Goal: Information Seeking & Learning: Learn about a topic

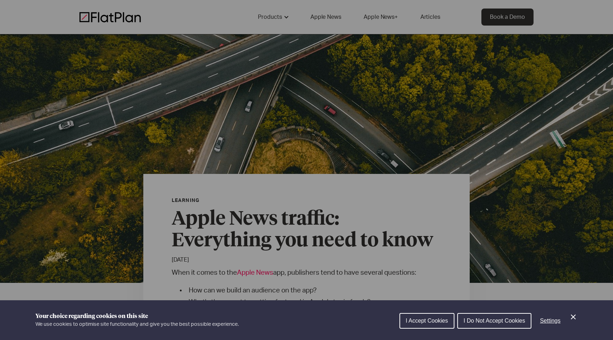
click at [499, 318] on span "I Do Not Accept Cookies" at bounding box center [494, 321] width 61 height 6
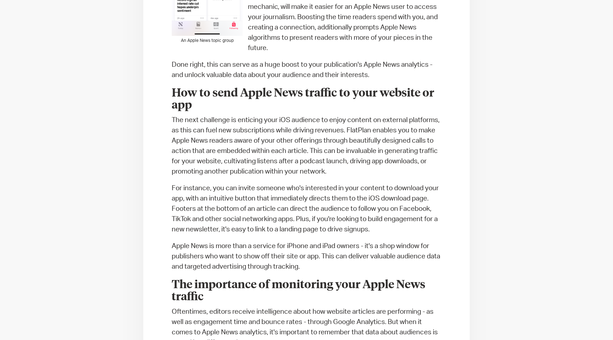
scroll to position [674, 0]
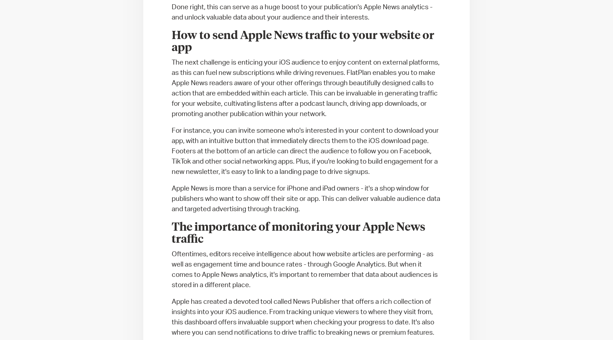
click at [345, 71] on p "The next challenge is enticing your iOS audience to enjoy content on external p…" at bounding box center [307, 89] width 270 height 62
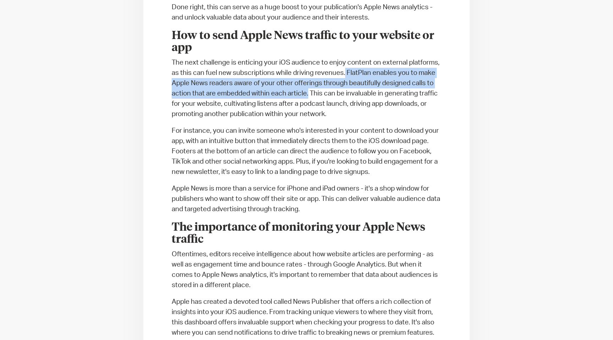
drag, startPoint x: 345, startPoint y: 71, endPoint x: 308, endPoint y: 94, distance: 44.2
click at [308, 94] on p "The next challenge is enticing your iOS audience to enjoy content on external p…" at bounding box center [307, 89] width 270 height 62
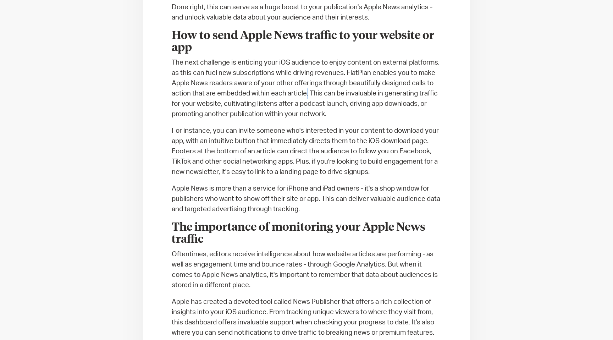
click at [308, 94] on p "The next challenge is enticing your iOS audience to enjoy content on external p…" at bounding box center [307, 89] width 270 height 62
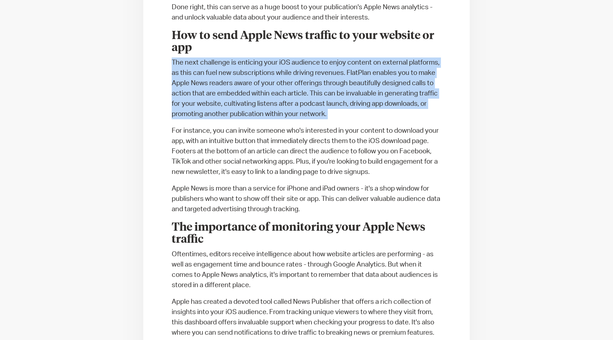
click at [308, 94] on p "The next challenge is enticing your iOS audience to enjoy content on external p…" at bounding box center [307, 89] width 270 height 62
click at [185, 122] on div "When it comes to the Apple News app, publishers tend to have several questions:…" at bounding box center [307, 236] width 270 height 1286
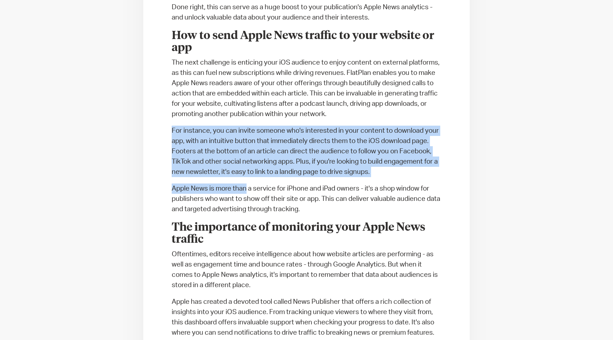
drag, startPoint x: 165, startPoint y: 124, endPoint x: 240, endPoint y: 185, distance: 96.5
click at [240, 185] on p "Apple News is more than a service for iPhone and iPad owners - it's a shop wind…" at bounding box center [307, 199] width 270 height 31
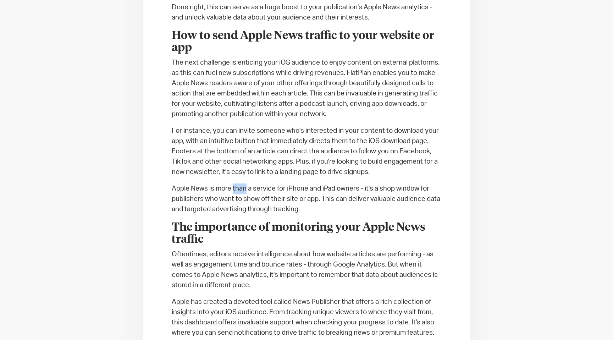
click at [240, 185] on p "Apple News is more than a service for iPhone and iPad owners - it's a shop wind…" at bounding box center [307, 199] width 270 height 31
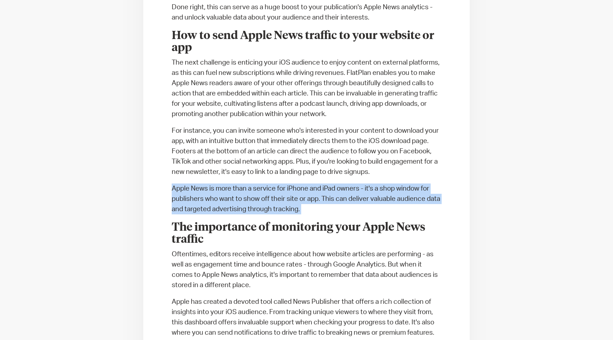
click at [240, 185] on p "Apple News is more than a service for iPhone and iPad owners - it's a shop wind…" at bounding box center [307, 199] width 270 height 31
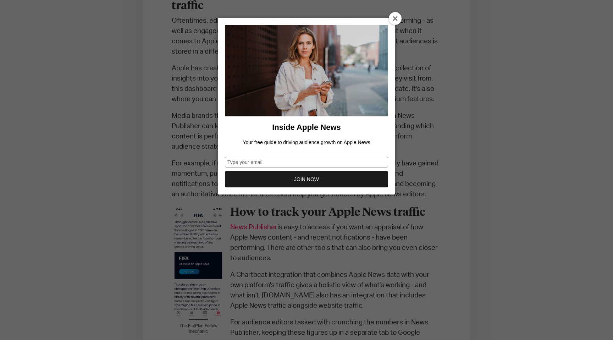
scroll to position [909, 0]
click at [393, 16] on icon at bounding box center [396, 19] width 6 height 6
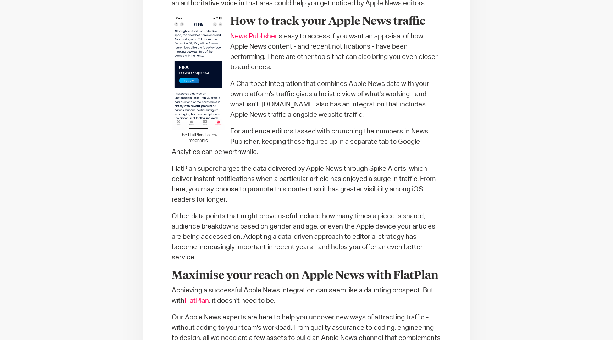
scroll to position [1100, 0]
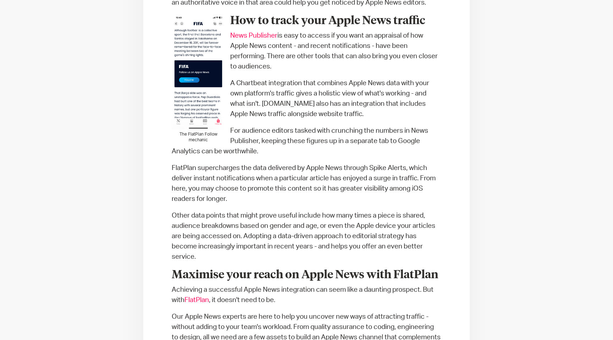
click at [237, 84] on p "A Chartbeat integration that combines Apple News data with your own platform's …" at bounding box center [307, 98] width 270 height 41
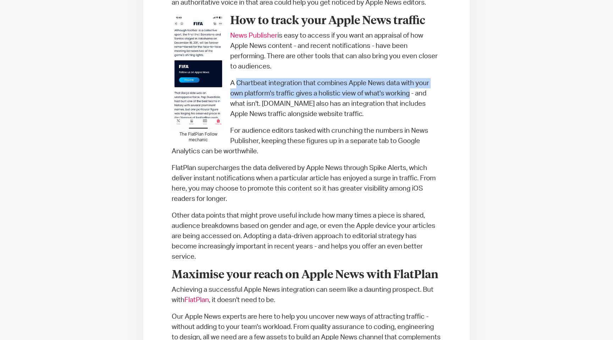
drag, startPoint x: 237, startPoint y: 84, endPoint x: 387, endPoint y: 91, distance: 149.6
click at [387, 91] on p "A Chartbeat integration that combines Apple News data with your own platform's …" at bounding box center [307, 98] width 270 height 41
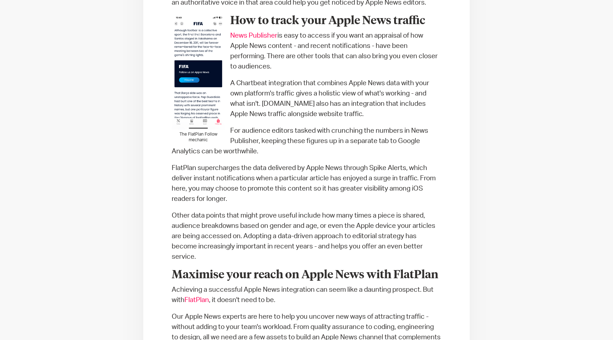
click at [233, 82] on p "A Chartbeat integration that combines Apple News data with your own platform's …" at bounding box center [307, 98] width 270 height 41
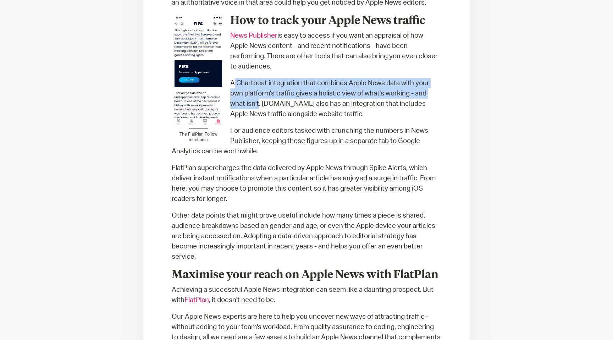
drag, startPoint x: 233, startPoint y: 82, endPoint x: 257, endPoint y: 101, distance: 30.0
click at [257, 101] on p "A Chartbeat integration that combines Apple News data with your own platform's …" at bounding box center [307, 98] width 270 height 41
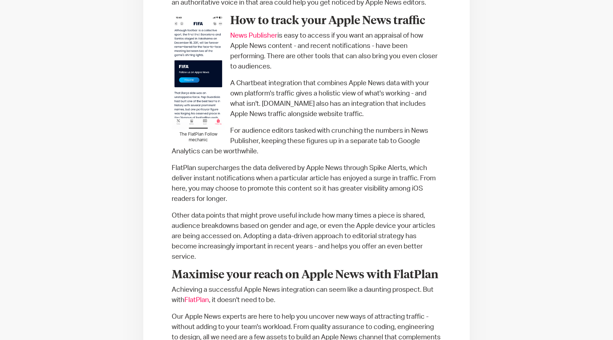
click at [256, 101] on p "A Chartbeat integration that combines Apple News data with your own platform's …" at bounding box center [307, 98] width 270 height 41
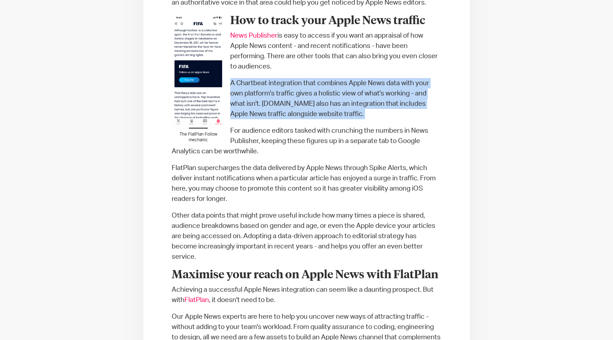
click at [256, 101] on p "A Chartbeat integration that combines Apple News data with your own platform's …" at bounding box center [307, 98] width 270 height 41
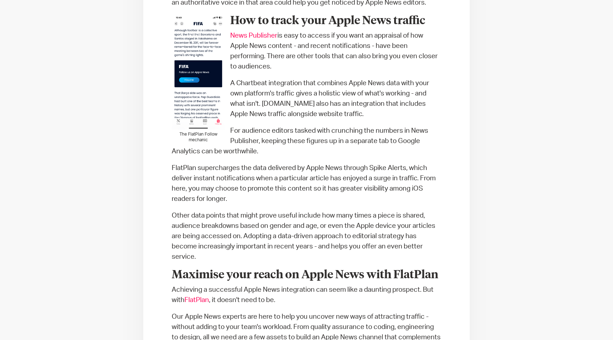
click at [243, 135] on p "For audience editors tasked with crunching the numbers in News Publisher, keepi…" at bounding box center [307, 141] width 270 height 31
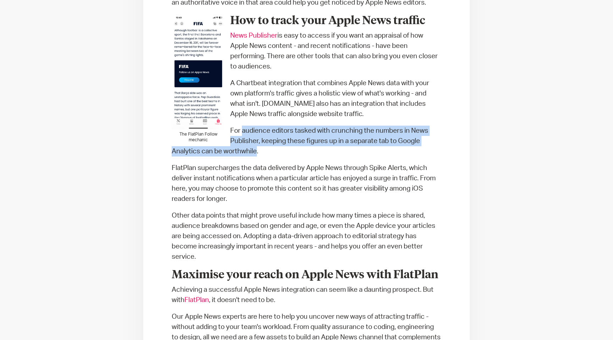
drag, startPoint x: 243, startPoint y: 135, endPoint x: 251, endPoint y: 152, distance: 18.3
click at [251, 152] on p "For audience editors tasked with crunching the numbers in News Publisher, keepi…" at bounding box center [307, 141] width 270 height 31
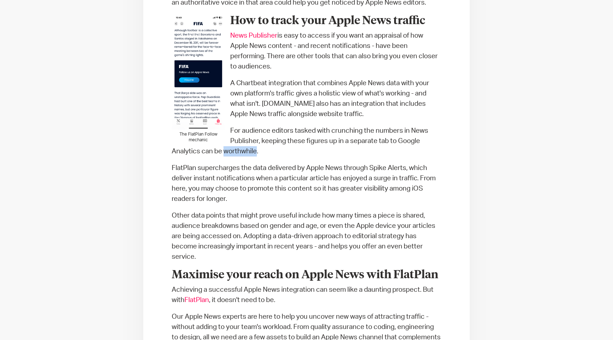
click at [251, 152] on p "For audience editors tasked with crunching the numbers in News Publisher, keepi…" at bounding box center [307, 141] width 270 height 31
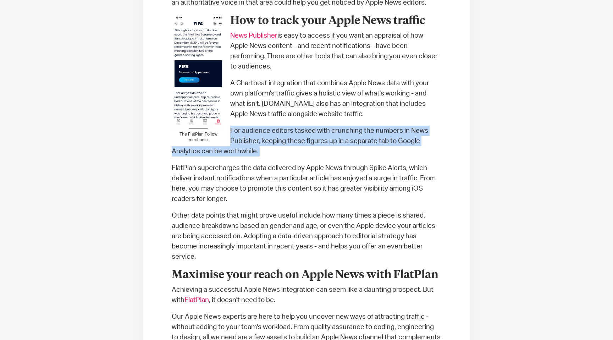
drag, startPoint x: 251, startPoint y: 152, endPoint x: 251, endPoint y: 140, distance: 11.7
click at [251, 140] on p "For audience editors tasked with crunching the numbers in News Publisher, keepi…" at bounding box center [307, 141] width 270 height 31
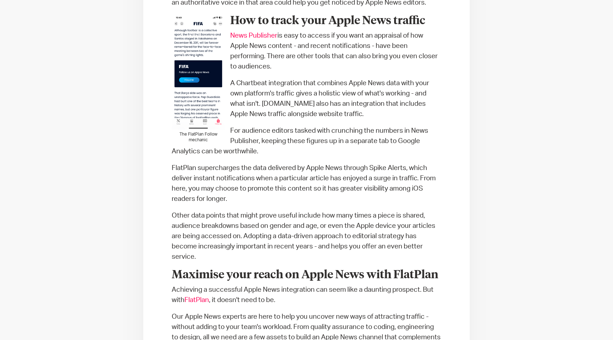
click at [228, 83] on p "A Chartbeat integration that combines Apple News data with your own platform's …" at bounding box center [307, 98] width 270 height 41
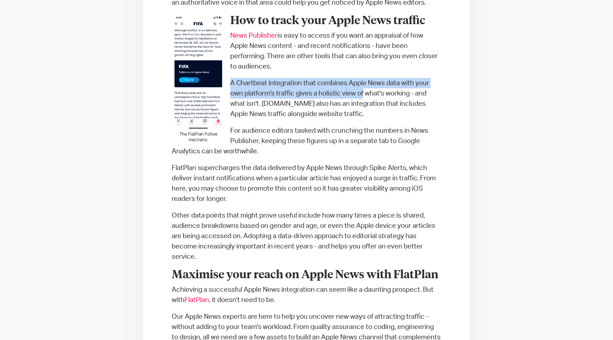
drag, startPoint x: 228, startPoint y: 83, endPoint x: 360, endPoint y: 95, distance: 132.3
click at [360, 95] on p "A Chartbeat integration that combines Apple News data with your own platform's …" at bounding box center [307, 98] width 270 height 41
